Goal: Task Accomplishment & Management: Manage account settings

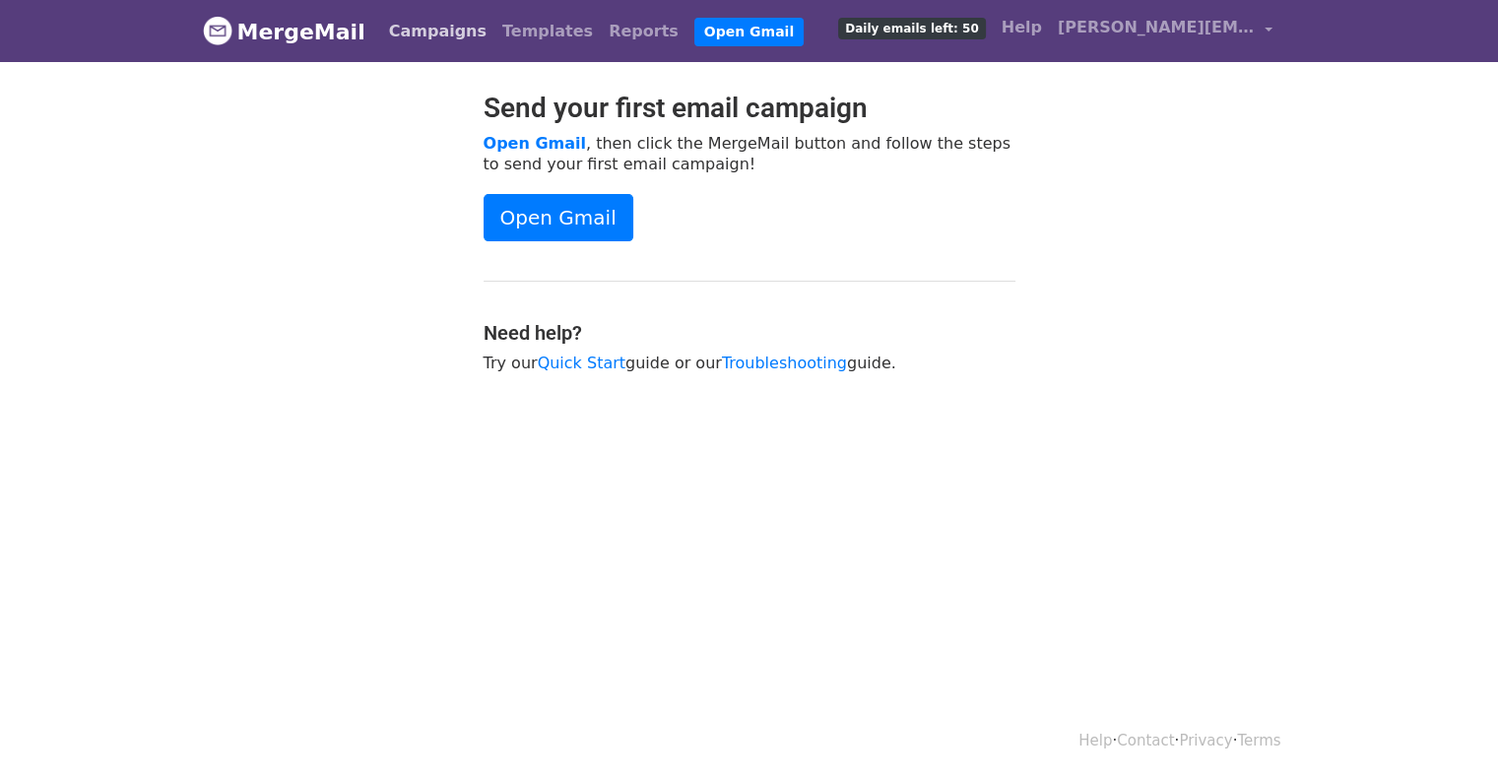
click at [388, 23] on link "Campaigns" at bounding box center [437, 31] width 113 height 39
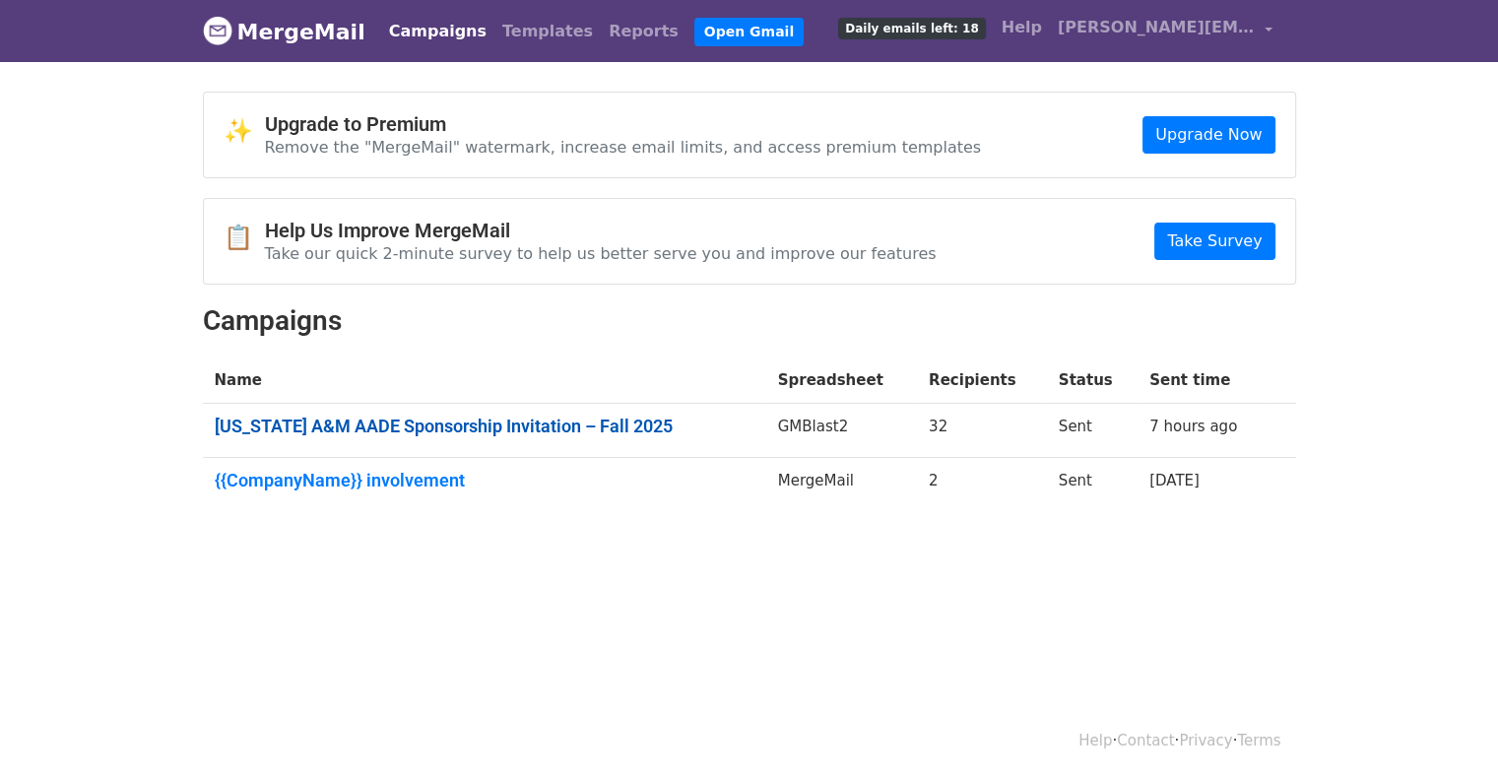
click at [366, 432] on link "Texas A&M AADE Sponsorship Invitation – Fall 2025" at bounding box center [485, 427] width 540 height 22
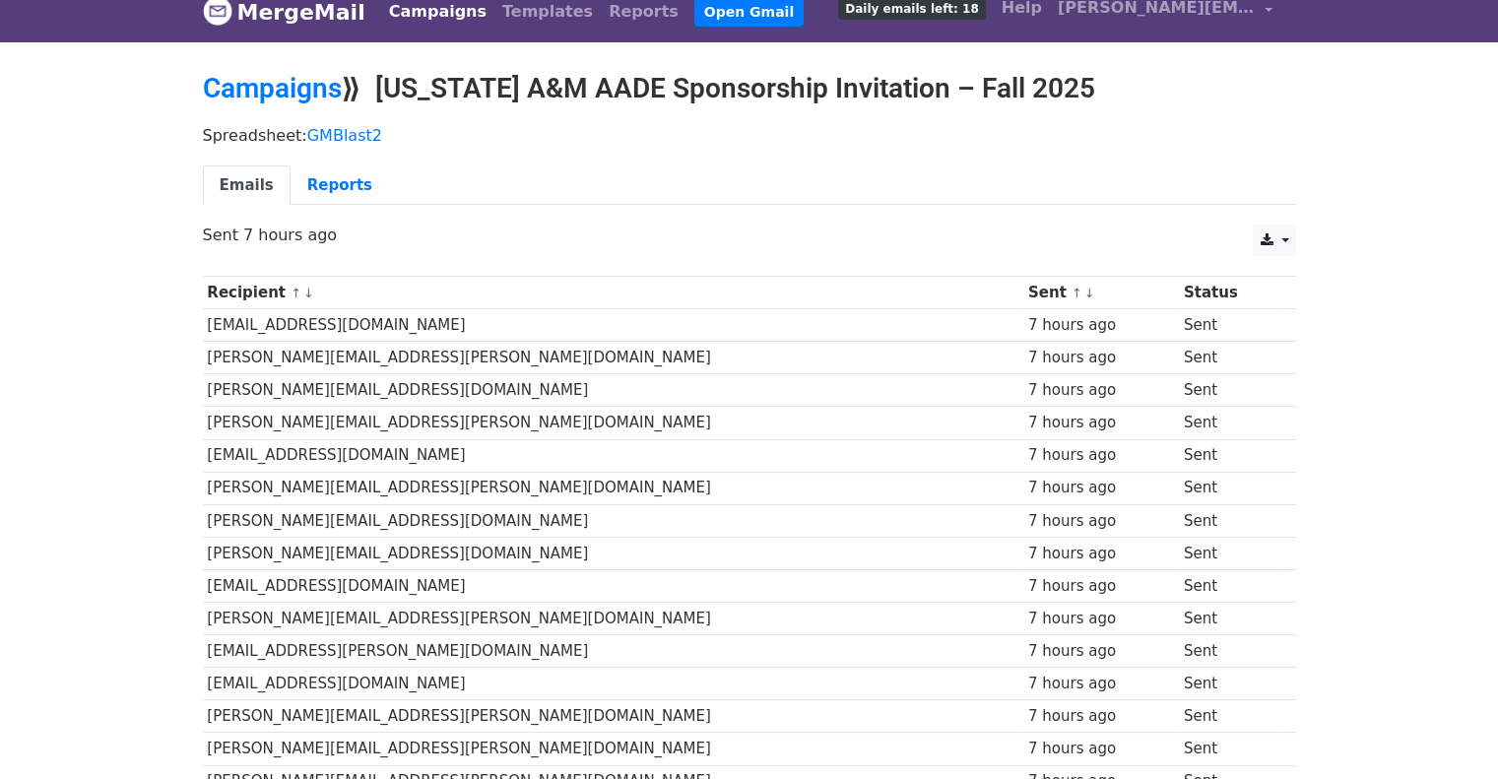
scroll to position [22, 0]
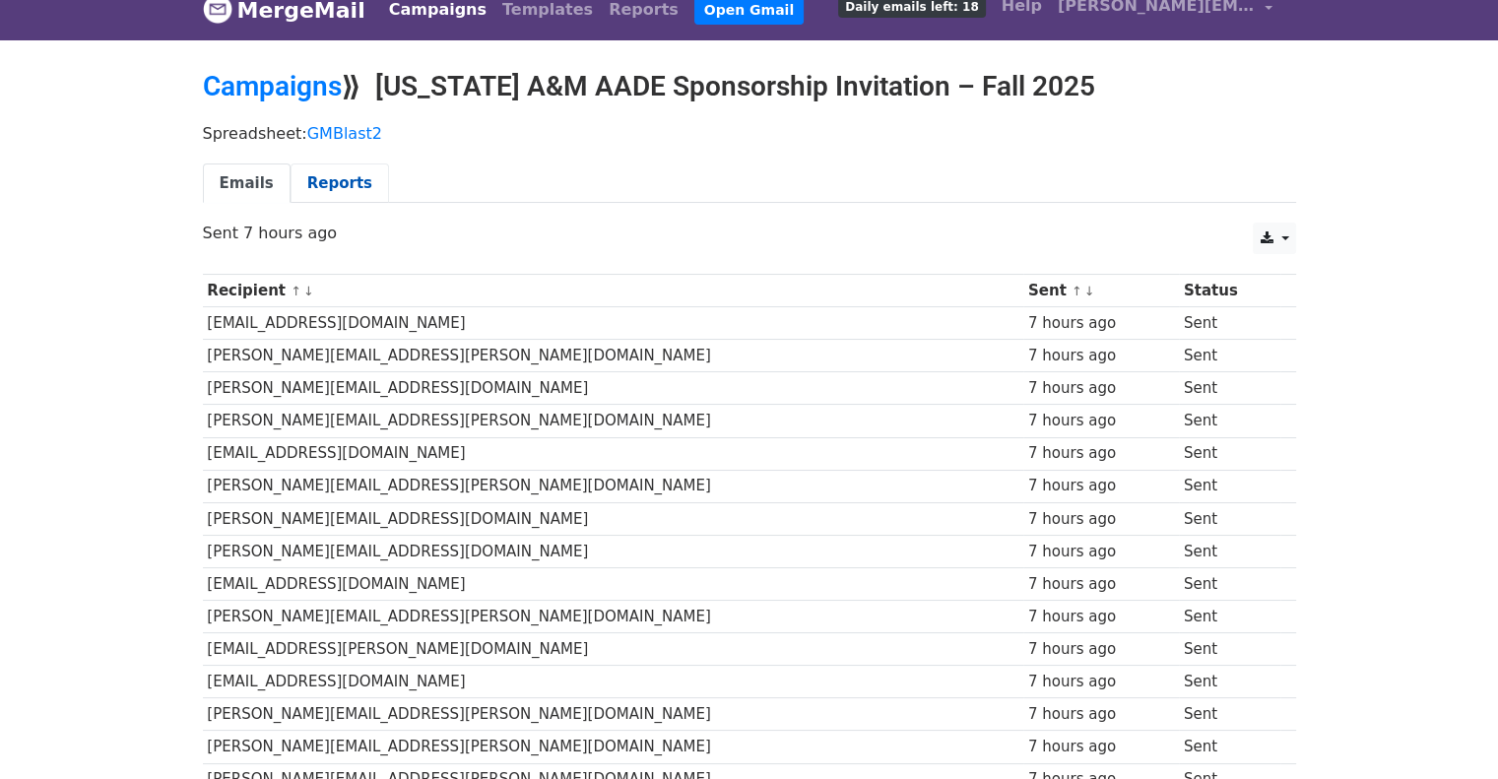
click at [299, 192] on link "Reports" at bounding box center [339, 183] width 98 height 40
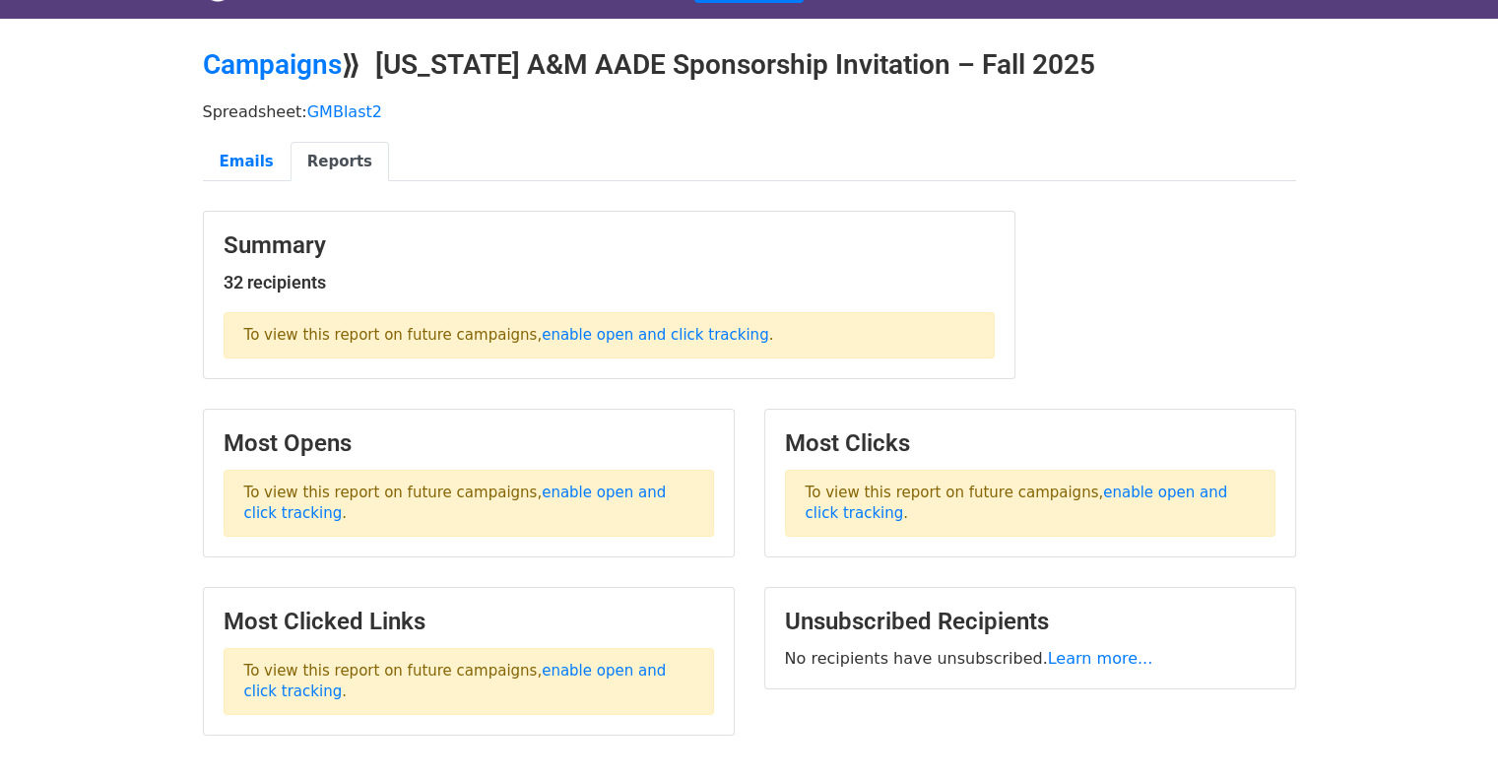
scroll to position [42, 0]
click at [256, 168] on link "Emails" at bounding box center [247, 163] width 88 height 40
